Goal: Task Accomplishment & Management: Manage account settings

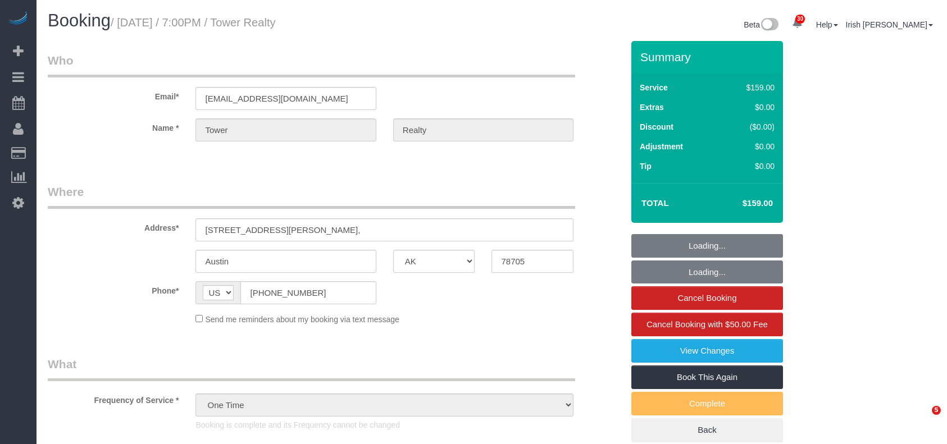
select select "[GEOGRAPHIC_DATA]"
select select "3"
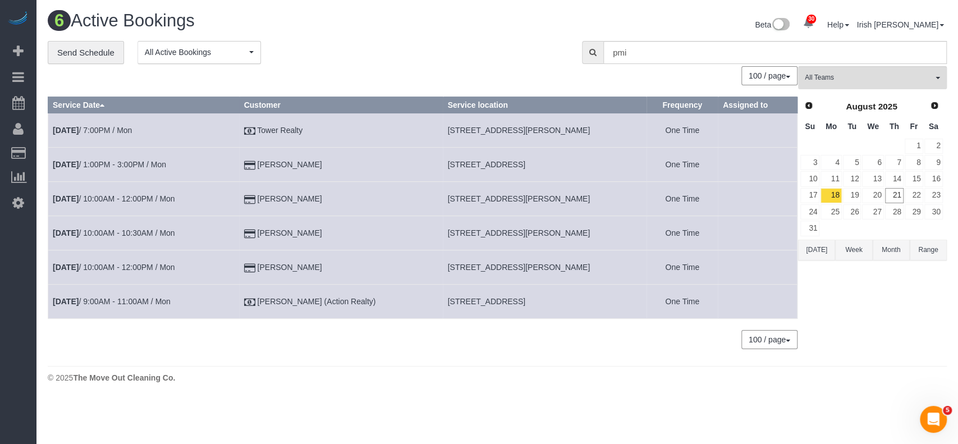
click at [485, 299] on span "[STREET_ADDRESS]" at bounding box center [486, 301] width 77 height 9
click at [484, 299] on span "[STREET_ADDRESS]" at bounding box center [486, 301] width 77 height 9
click at [484, 298] on span "[STREET_ADDRESS]" at bounding box center [486, 301] width 77 height 9
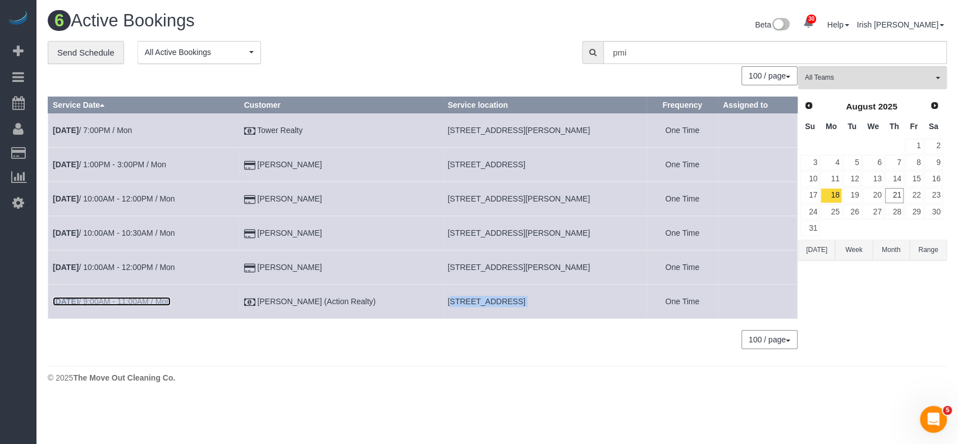
click at [103, 299] on link "[DATE] 9:00AM - 11:00AM / Mon" at bounding box center [112, 301] width 118 height 9
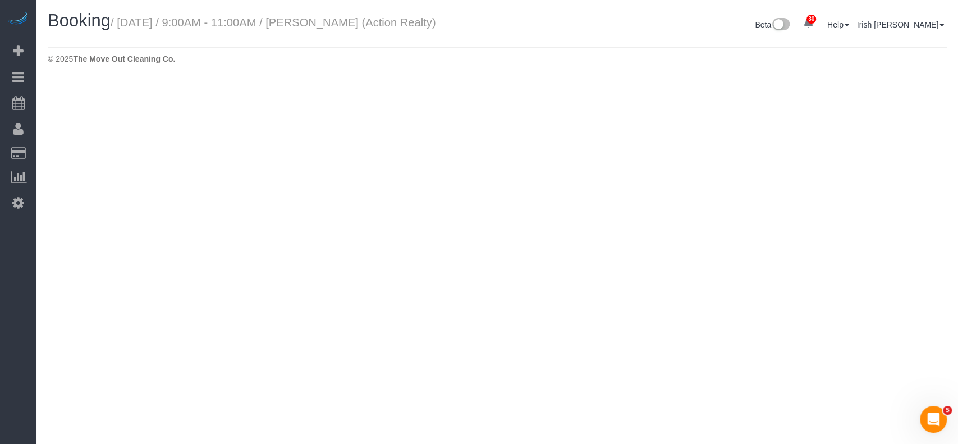
select select "[GEOGRAPHIC_DATA]"
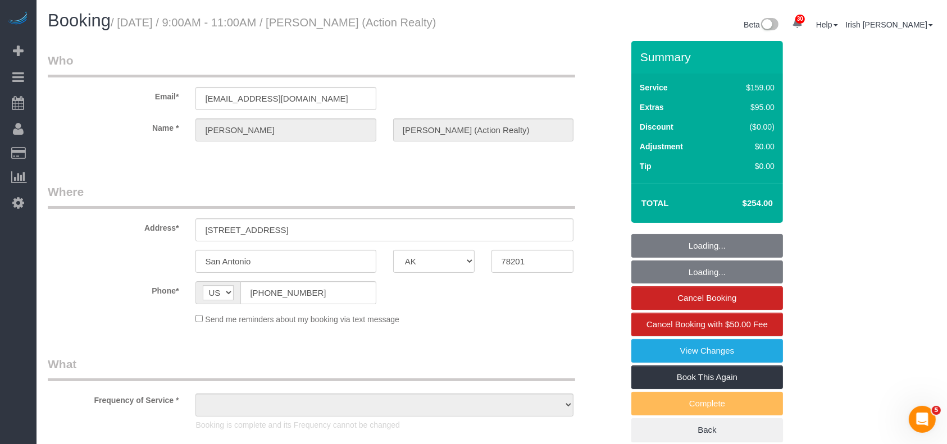
select select "object:6018"
select select "3"
select select "object:6093"
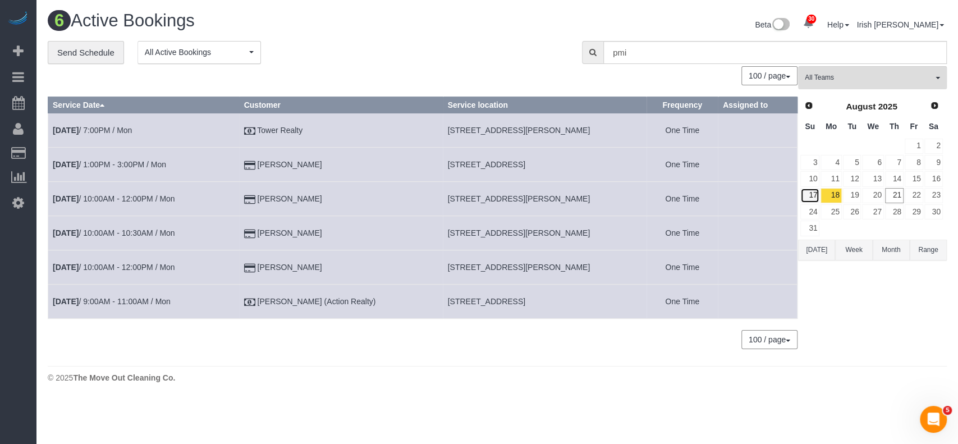
click at [818, 193] on link "17" at bounding box center [810, 195] width 19 height 15
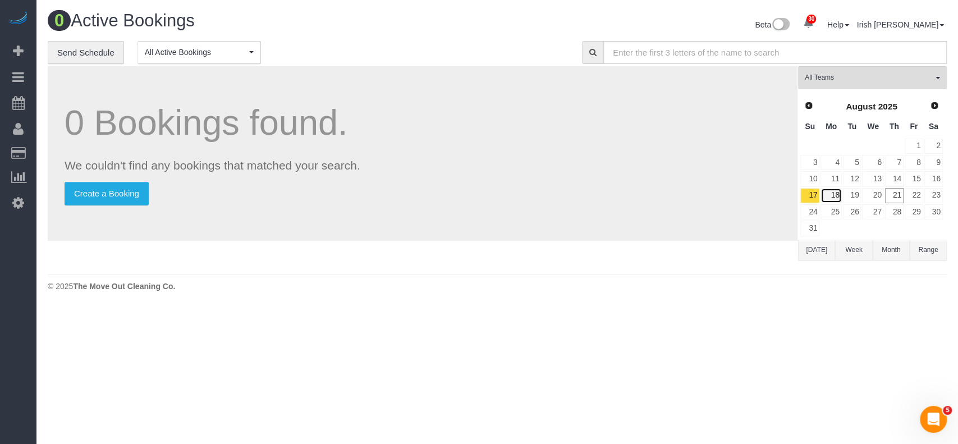
click at [835, 197] on link "18" at bounding box center [831, 195] width 21 height 15
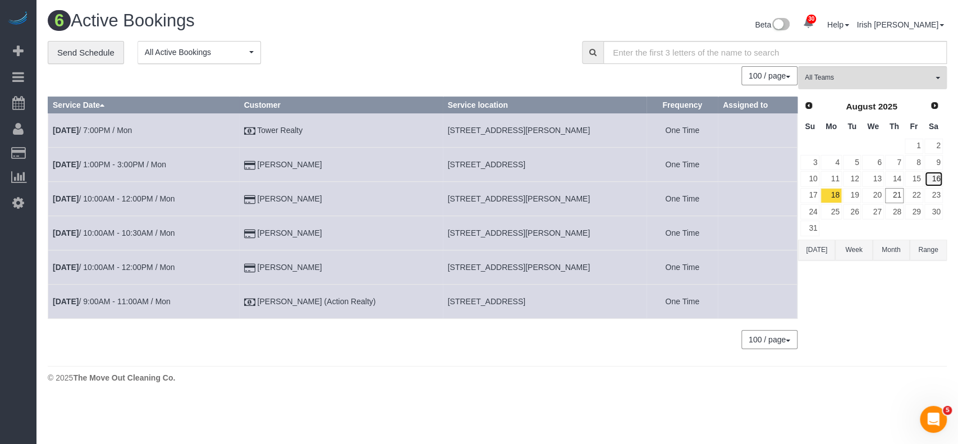
click at [939, 179] on link "16" at bounding box center [934, 178] width 19 height 15
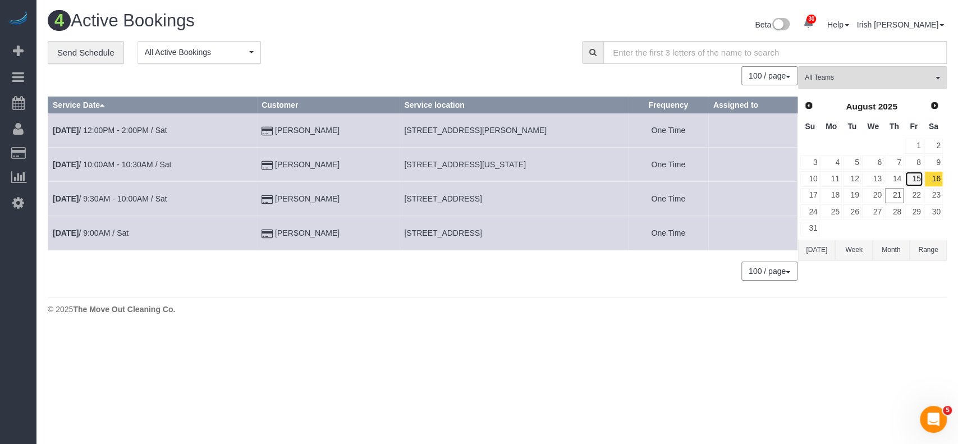
click at [917, 177] on link "15" at bounding box center [914, 178] width 19 height 15
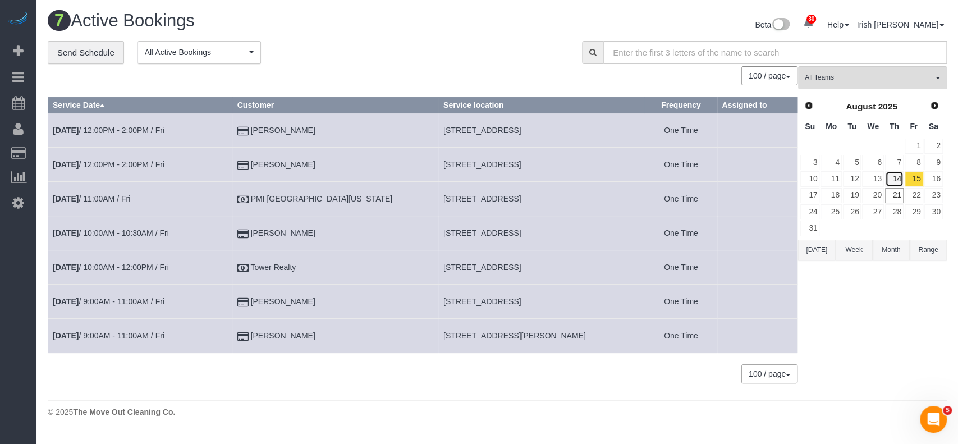
click at [897, 178] on link "14" at bounding box center [894, 178] width 19 height 15
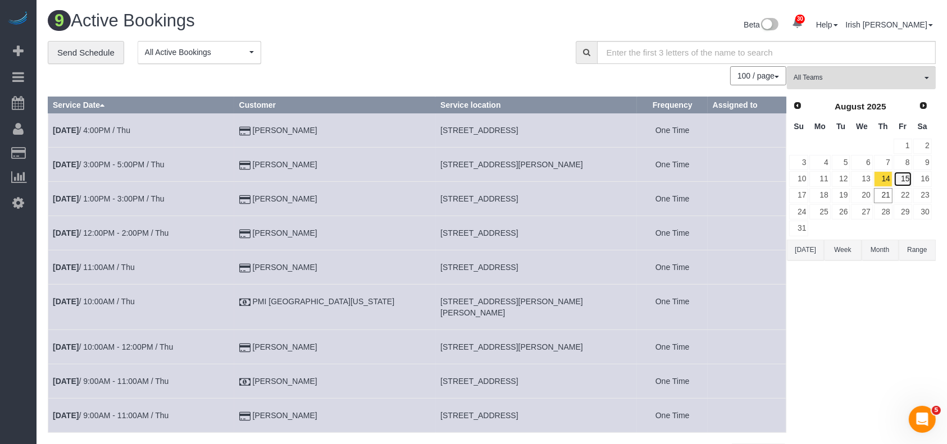
click at [910, 180] on link "15" at bounding box center [902, 178] width 19 height 15
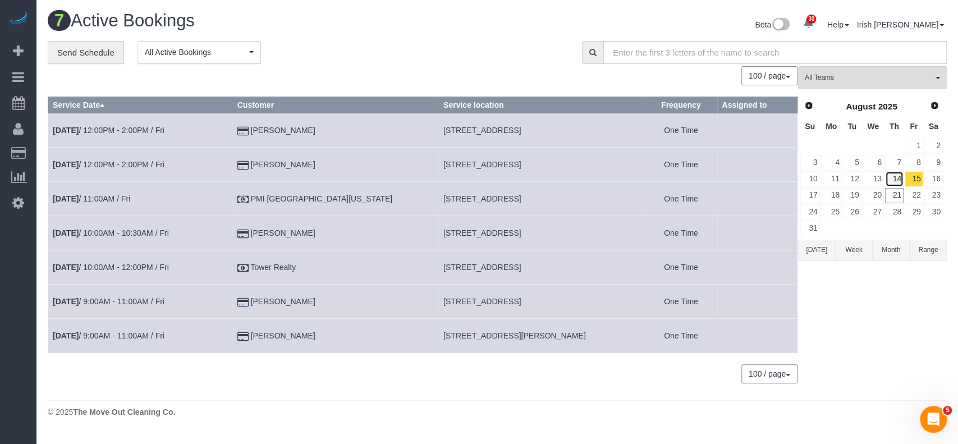
click at [894, 178] on link "14" at bounding box center [894, 178] width 19 height 15
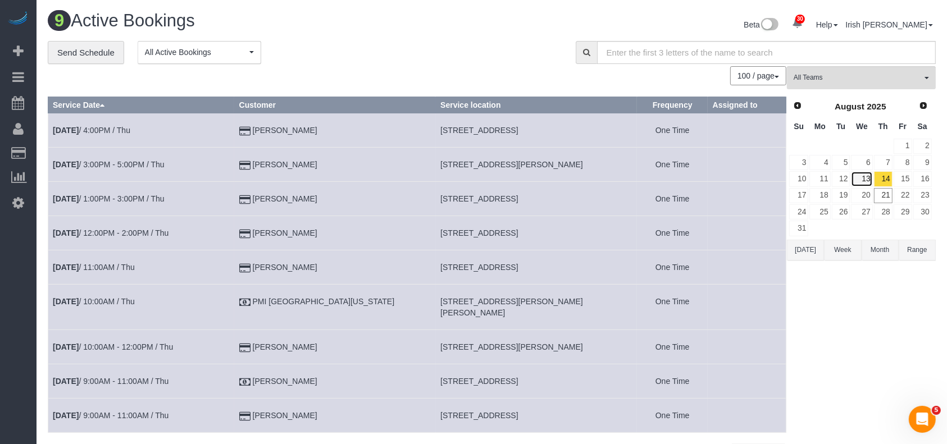
click at [864, 177] on link "13" at bounding box center [861, 178] width 21 height 15
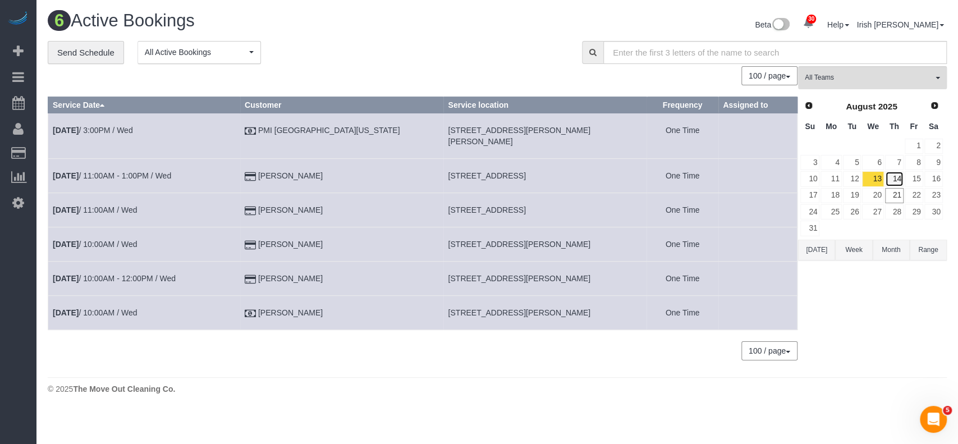
click at [900, 176] on link "14" at bounding box center [894, 178] width 19 height 15
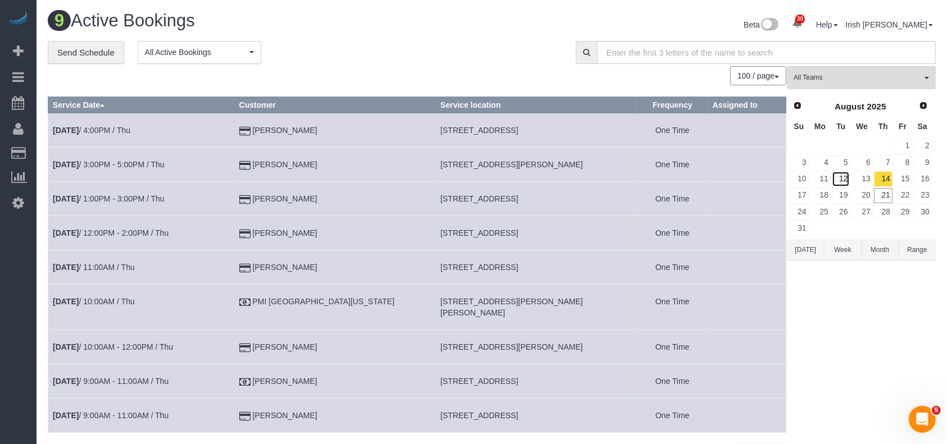
click at [846, 174] on link "12" at bounding box center [841, 178] width 19 height 15
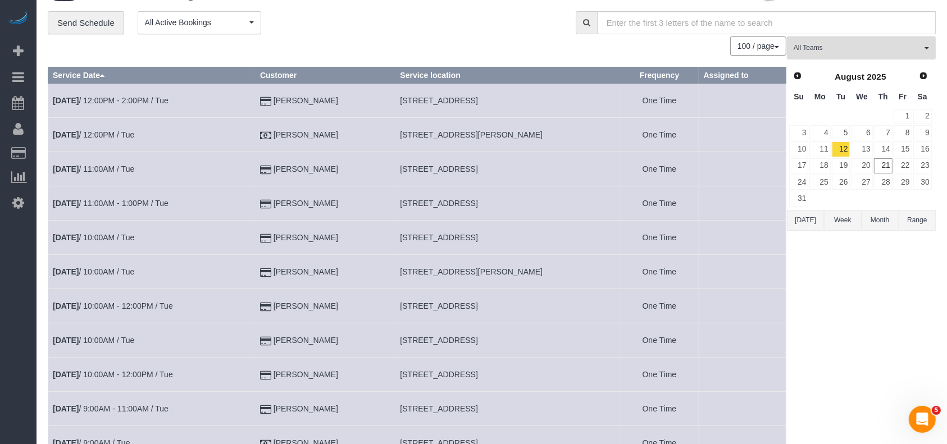
scroll to position [75, 0]
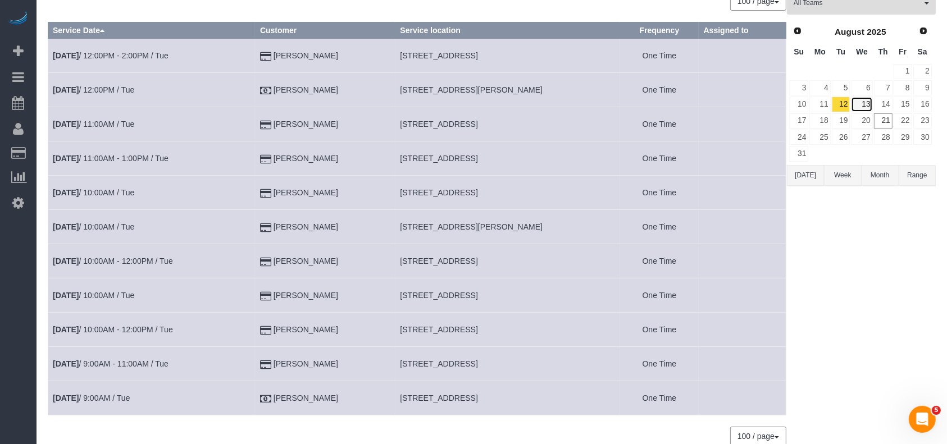
click at [869, 103] on link "13" at bounding box center [861, 104] width 21 height 15
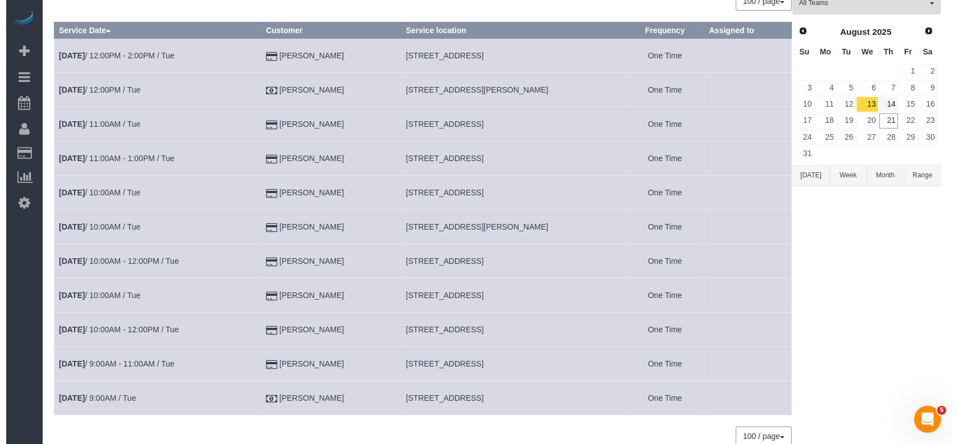
scroll to position [0, 0]
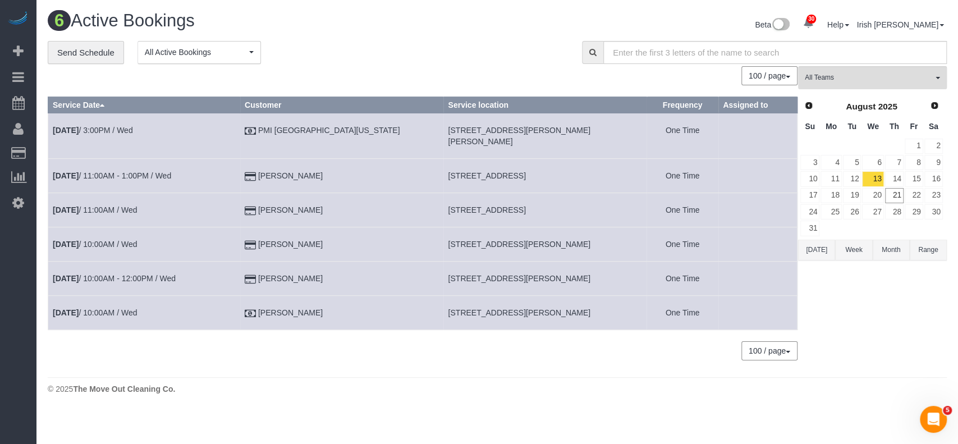
click at [880, 103] on span "2025" at bounding box center [887, 107] width 19 height 10
click at [896, 177] on link "14" at bounding box center [894, 178] width 19 height 15
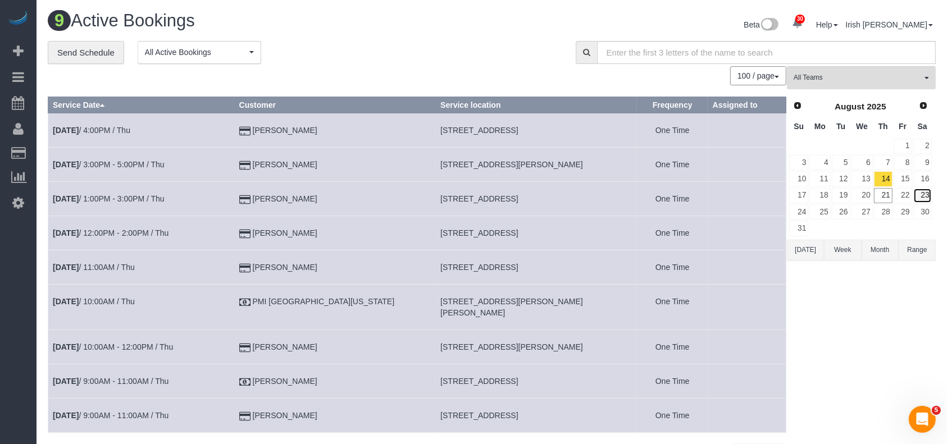
click at [929, 194] on link "23" at bounding box center [922, 195] width 19 height 15
